Goal: Entertainment & Leisure: Browse casually

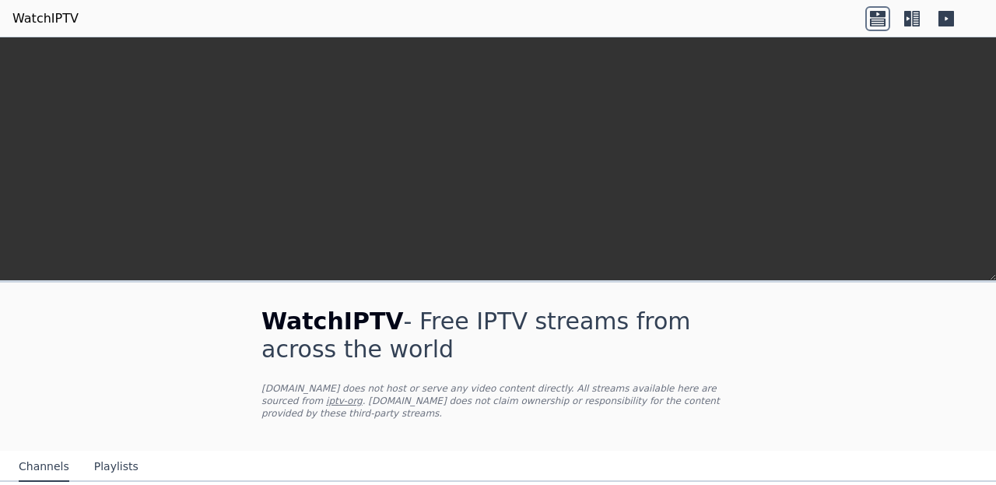
scroll to position [359, 0]
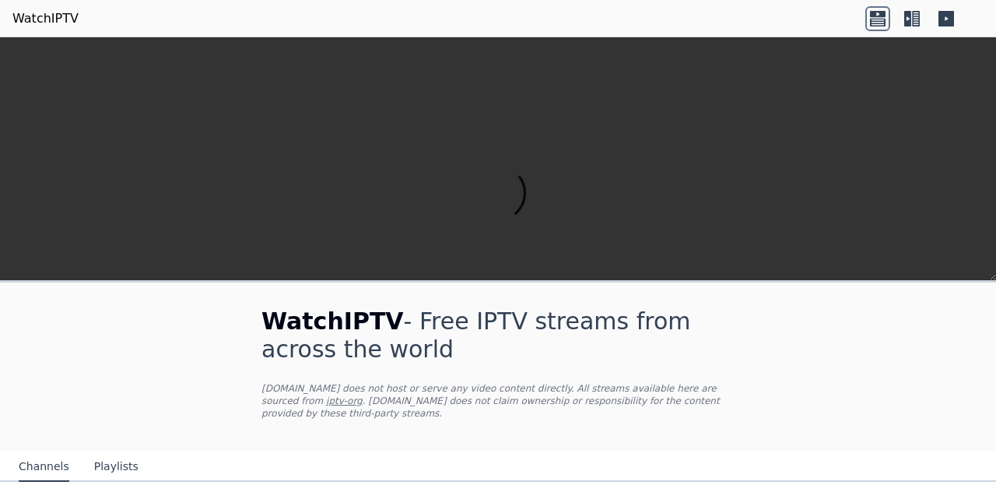
scroll to position [1992, 0]
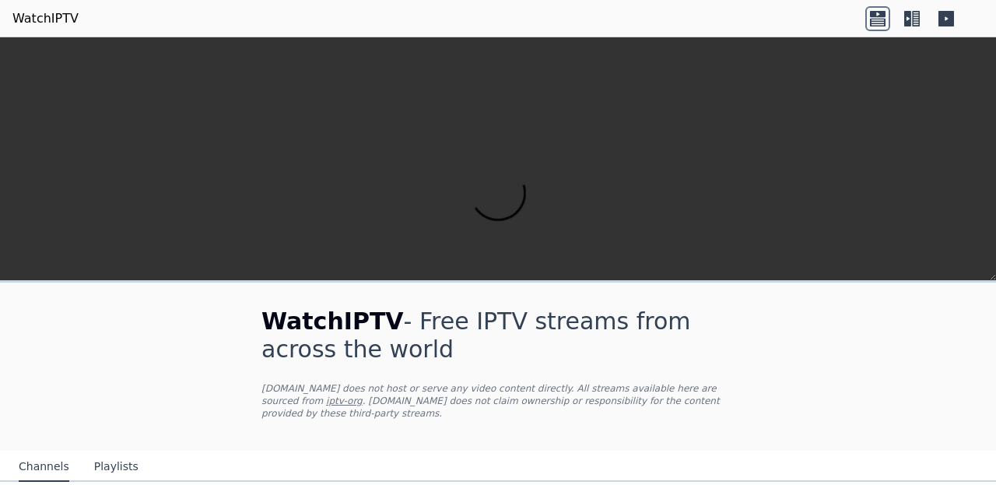
scroll to position [0, 0]
